Goal: Navigation & Orientation: Find specific page/section

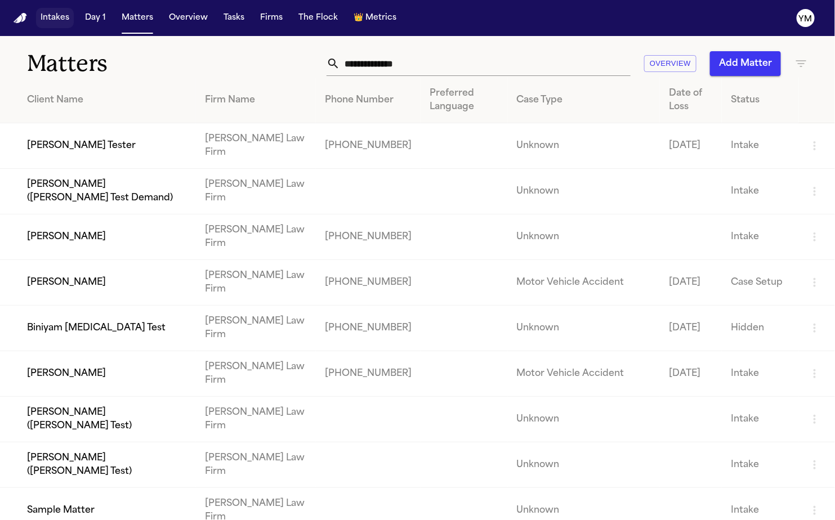
click at [51, 17] on button "Intakes" at bounding box center [55, 18] width 38 height 20
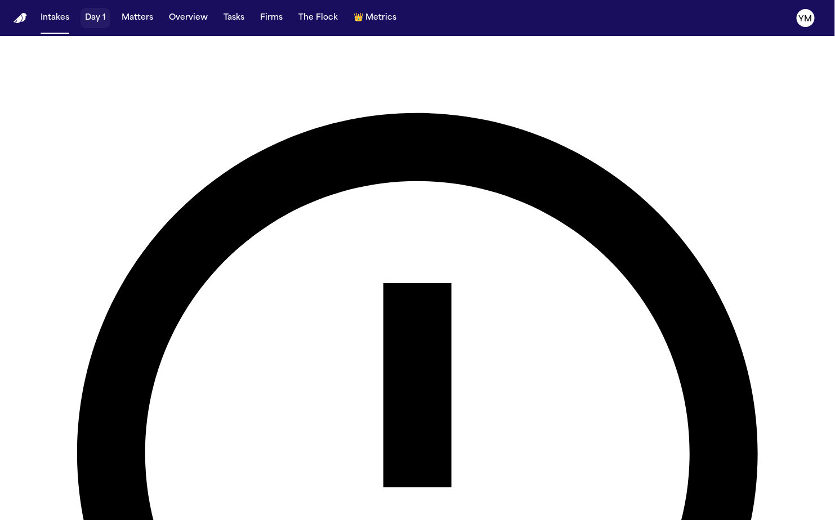
click at [102, 19] on button "Day 1" at bounding box center [95, 18] width 30 height 20
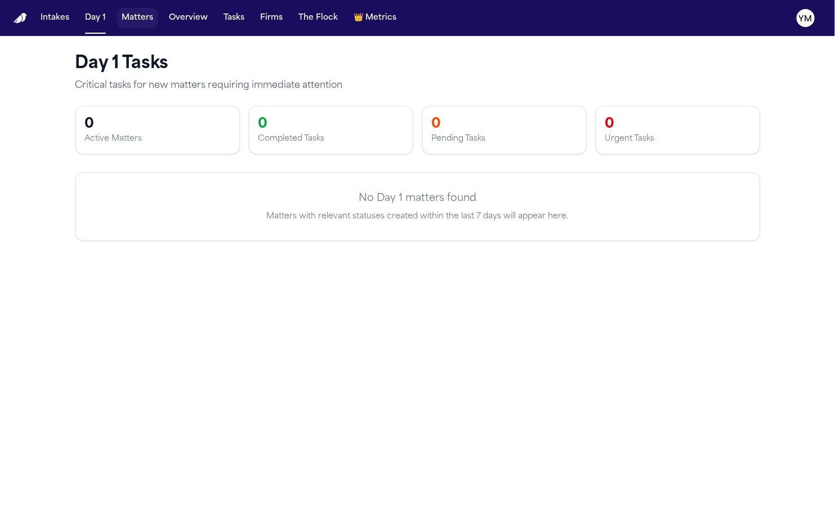
click at [135, 21] on button "Matters" at bounding box center [137, 18] width 41 height 20
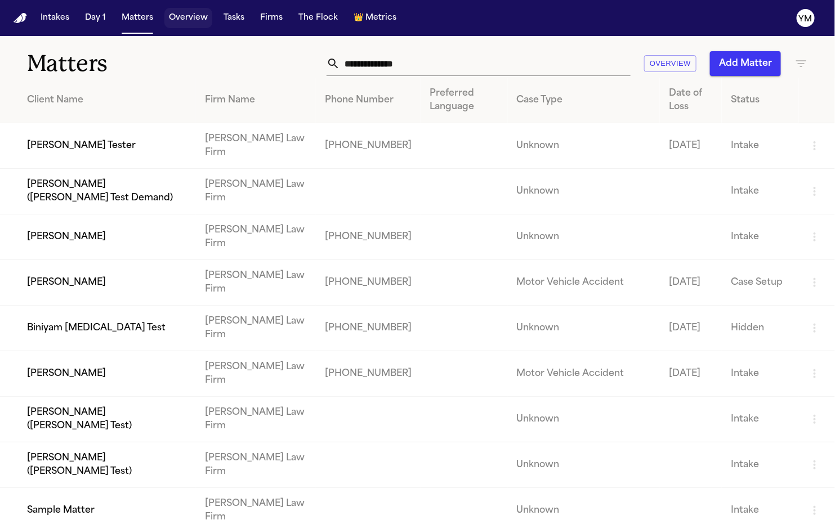
click at [187, 21] on button "Overview" at bounding box center [188, 18] width 48 height 20
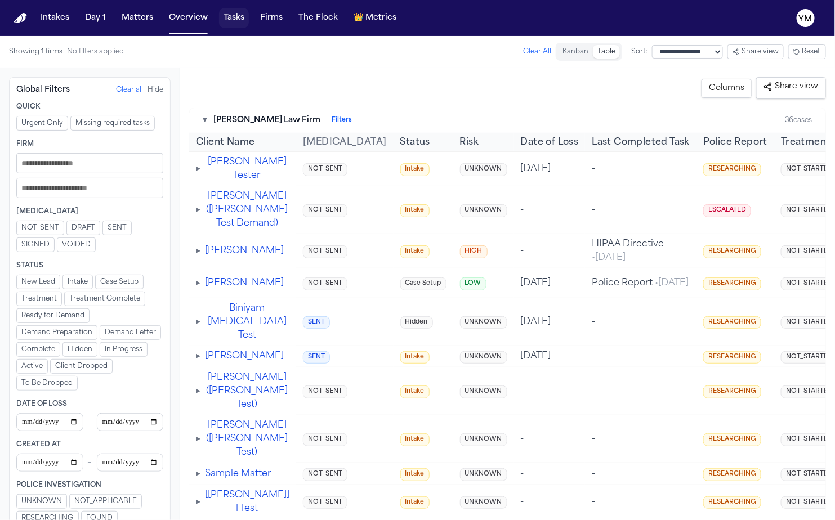
click at [229, 21] on button "Tasks" at bounding box center [234, 18] width 30 height 20
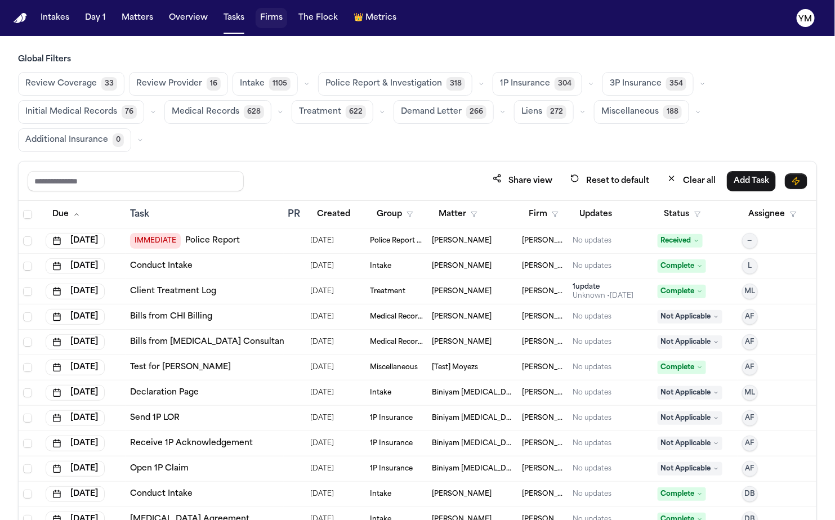
click at [264, 20] on button "Firms" at bounding box center [272, 18] width 32 height 20
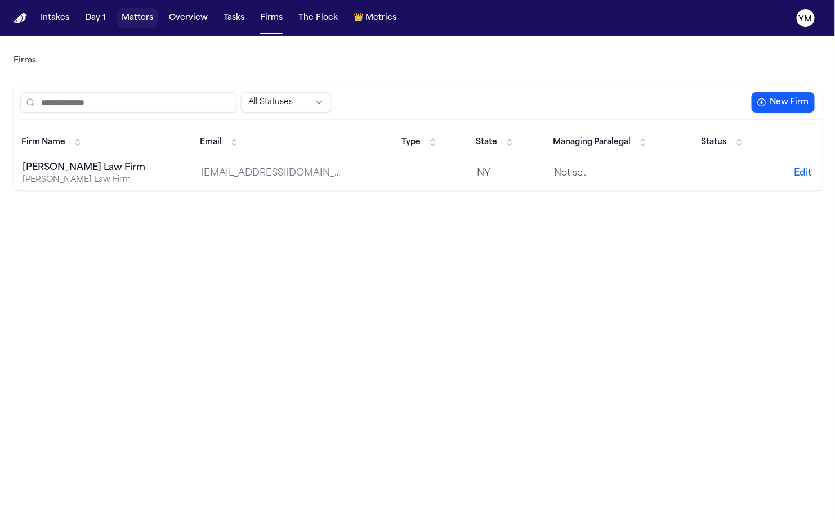
click at [133, 19] on button "Matters" at bounding box center [137, 18] width 41 height 20
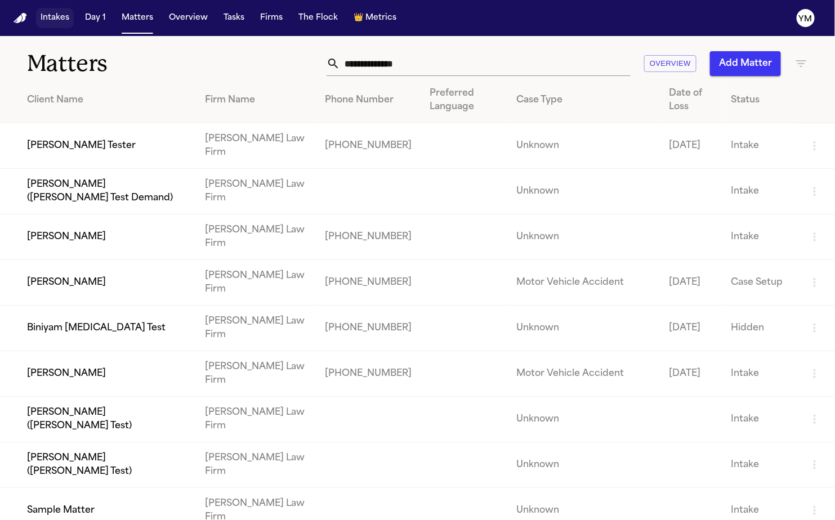
click at [62, 21] on button "Intakes" at bounding box center [55, 18] width 38 height 20
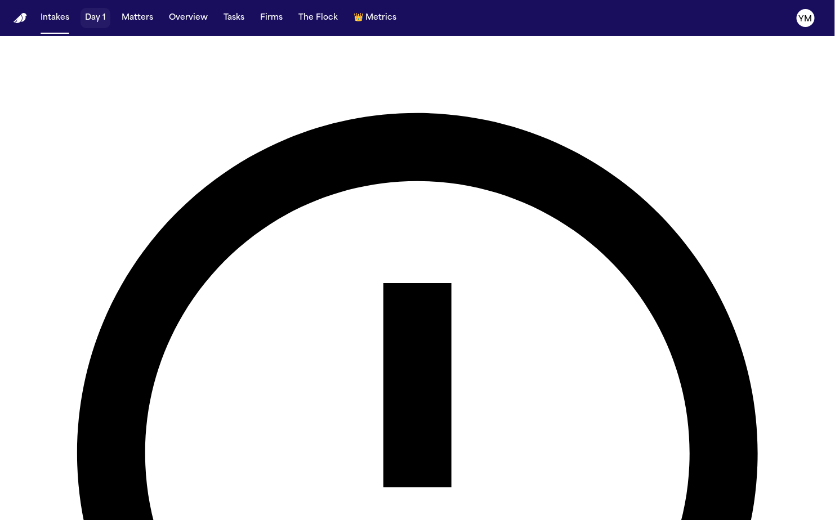
click at [93, 21] on button "Day 1" at bounding box center [95, 18] width 30 height 20
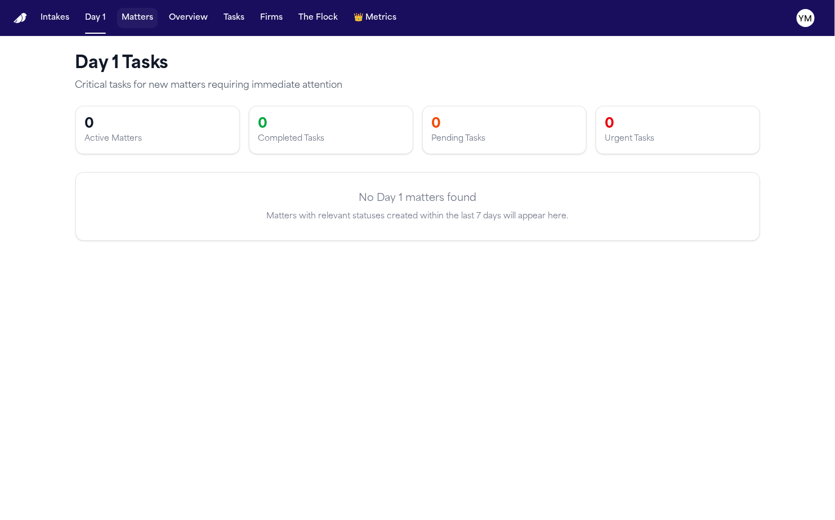
click at [125, 21] on button "Matters" at bounding box center [137, 18] width 41 height 20
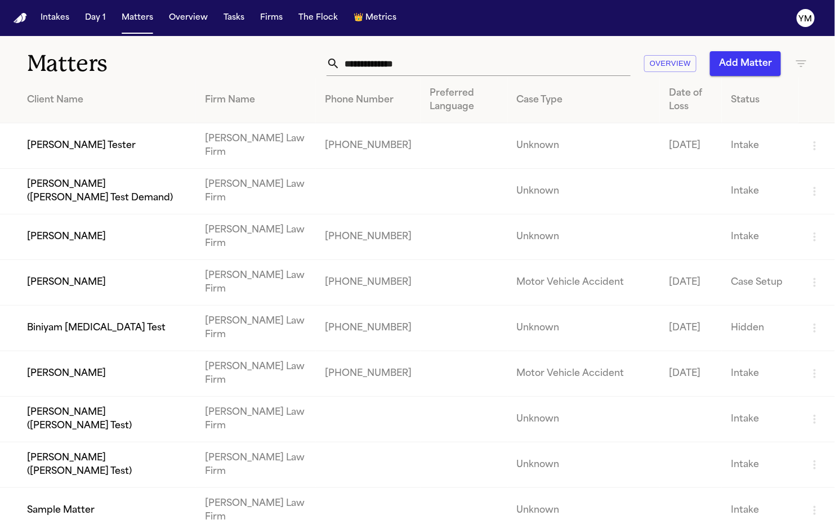
click at [25, 19] on img "Home" at bounding box center [21, 18] width 14 height 11
click at [664, 64] on button "Overview" at bounding box center [670, 63] width 52 height 17
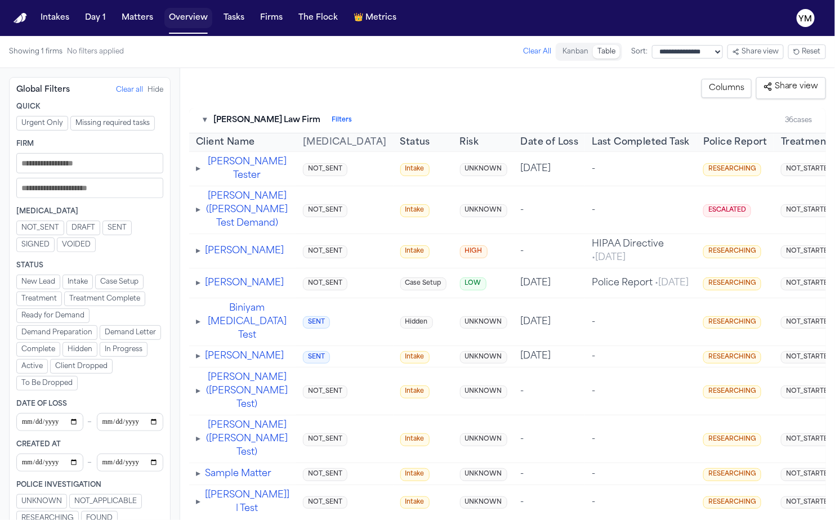
click at [177, 20] on button "Overview" at bounding box center [188, 18] width 48 height 20
click at [180, 17] on button "Overview" at bounding box center [188, 18] width 48 height 20
click at [53, 23] on button "Intakes" at bounding box center [55, 18] width 38 height 20
